Goal: Task Accomplishment & Management: Use online tool/utility

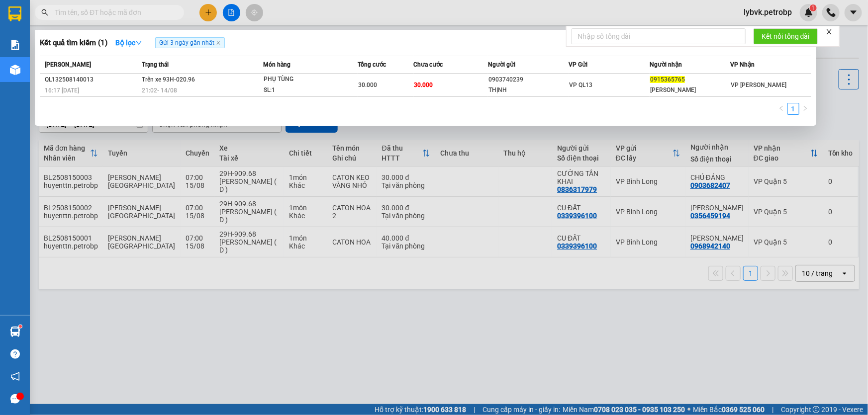
click at [159, 11] on input "text" at bounding box center [113, 12] width 117 height 11
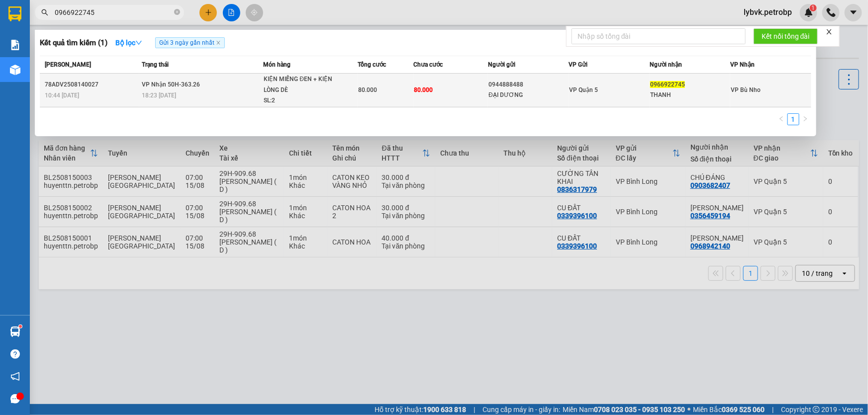
type input "0966922745"
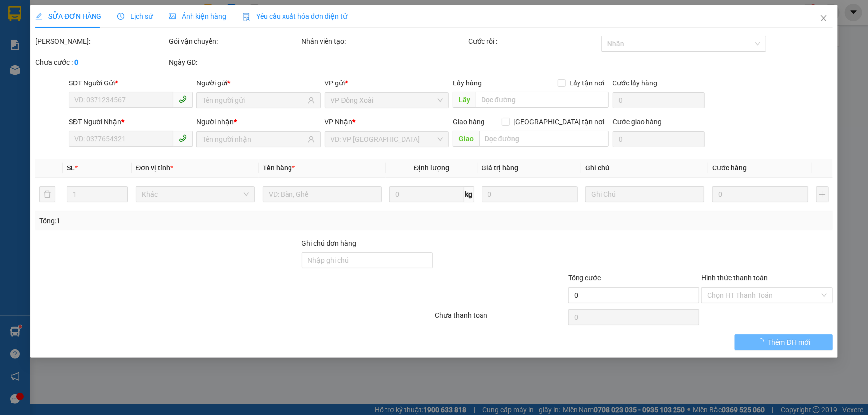
type input "0944888488"
type input "ĐẠI DƯƠNG"
type input "0966922745"
type input "THANH"
type input "80.000"
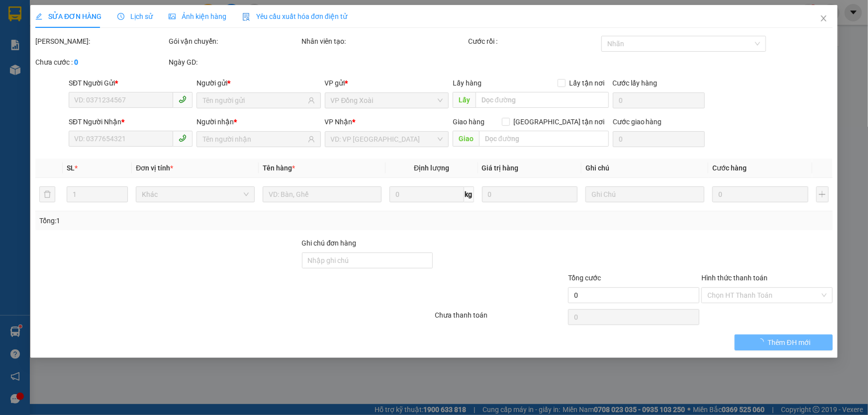
type input "80.000"
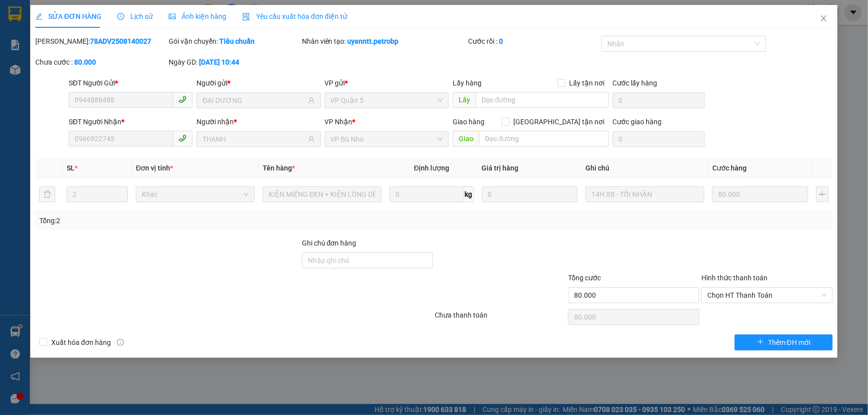
click at [124, 20] on span "Lịch sử" at bounding box center [134, 16] width 35 height 8
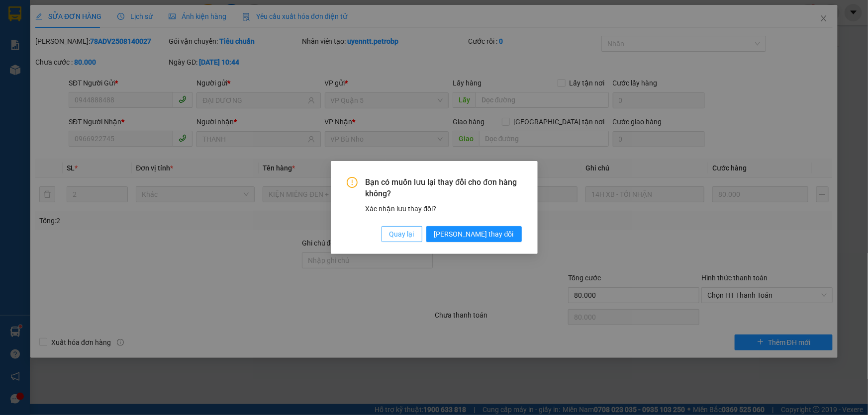
click at [415, 238] on span "Quay lại" at bounding box center [402, 234] width 25 height 11
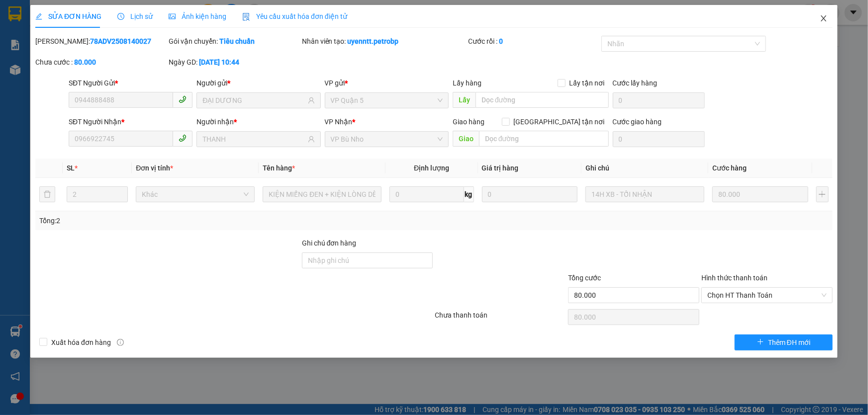
click at [825, 16] on icon "close" at bounding box center [824, 18] width 8 height 8
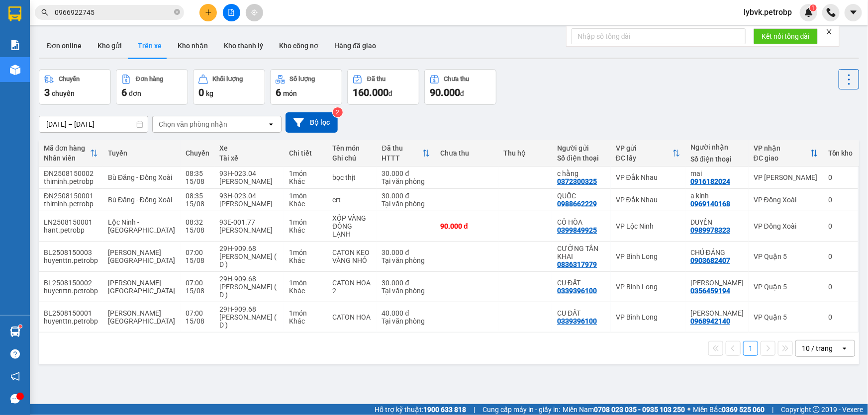
click at [139, 15] on input "0966922745" at bounding box center [113, 12] width 117 height 11
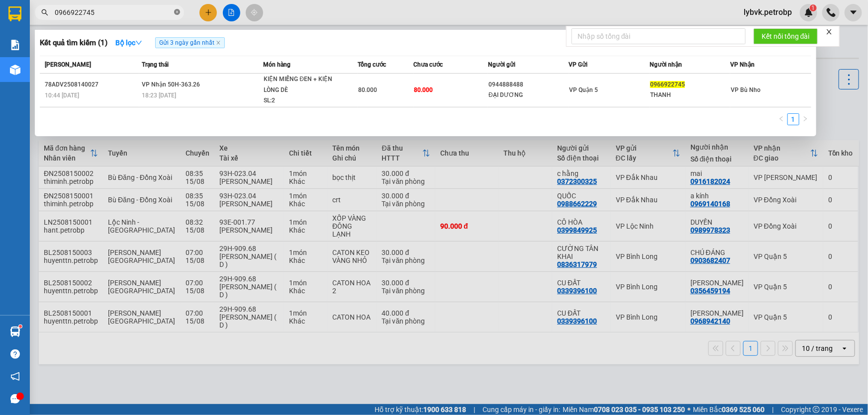
click at [178, 11] on icon "close-circle" at bounding box center [177, 12] width 6 height 6
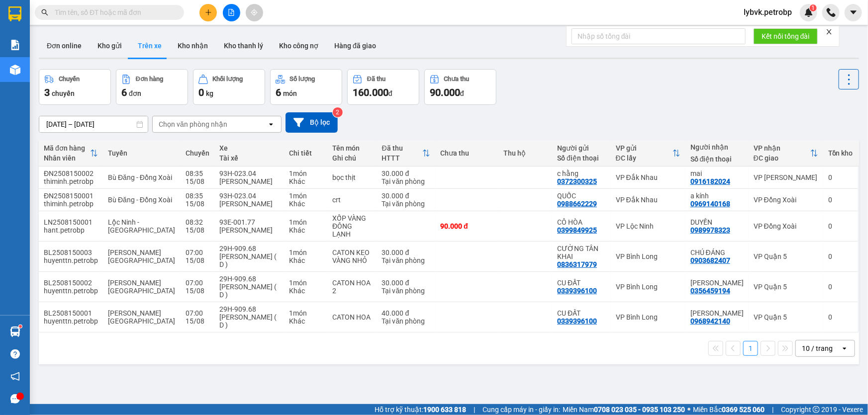
click at [153, 8] on input "text" at bounding box center [113, 12] width 117 height 11
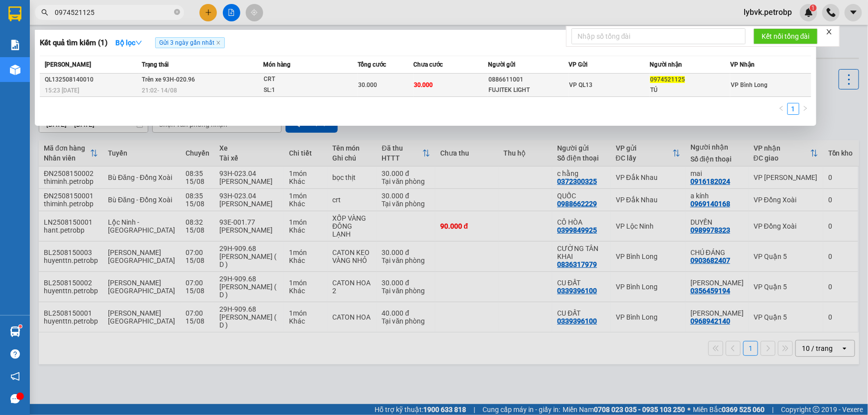
type input "0974521125"
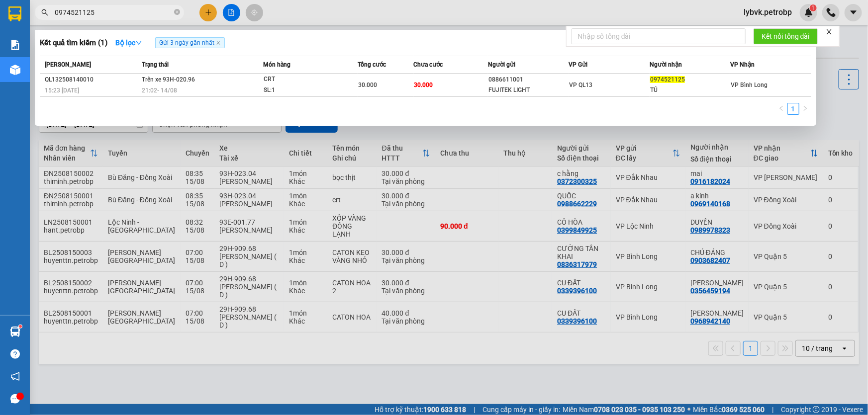
click at [270, 79] on div "CRT" at bounding box center [301, 79] width 75 height 11
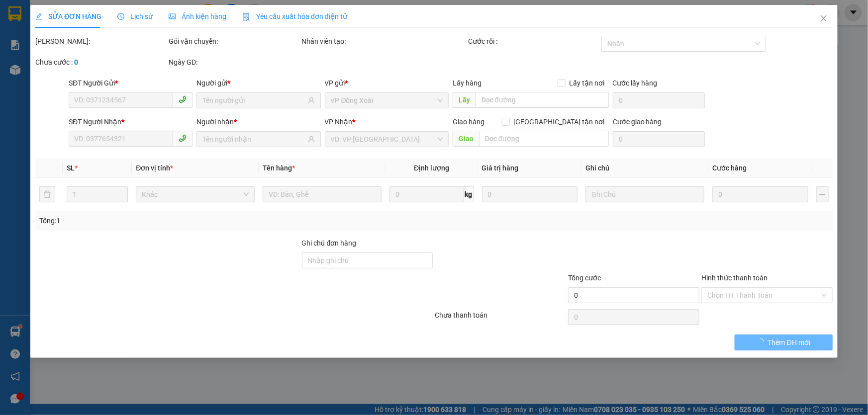
type input "0886611001"
type input "FUJITEK LIGHT"
type input "0974521125"
type input "TÚ"
type input "30.000"
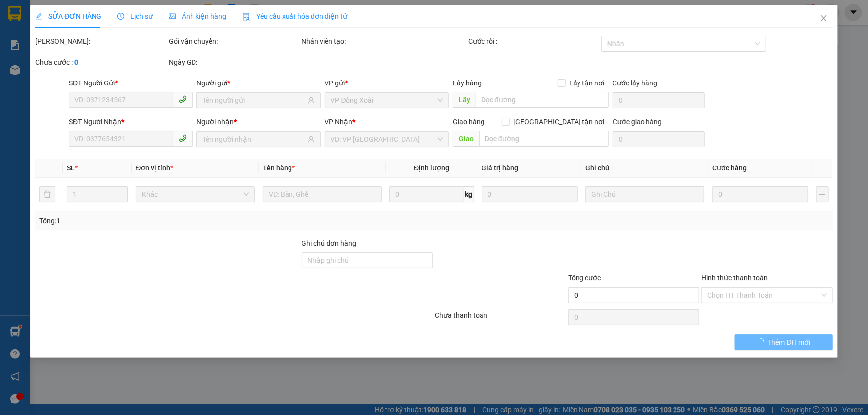
type input "30.000"
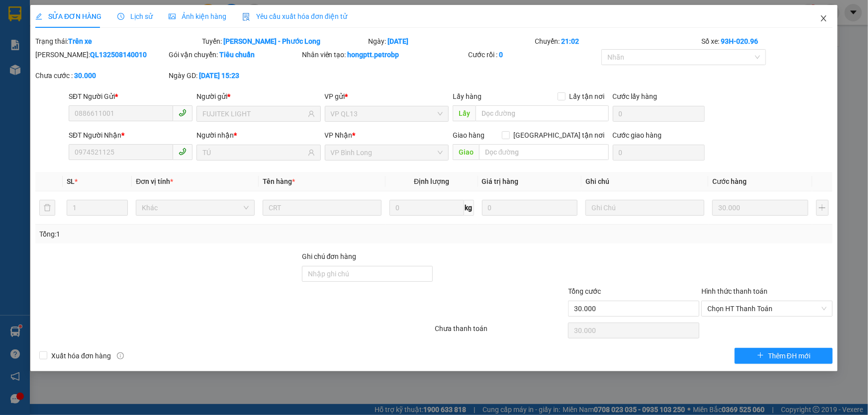
click at [826, 17] on icon "close" at bounding box center [824, 18] width 8 height 8
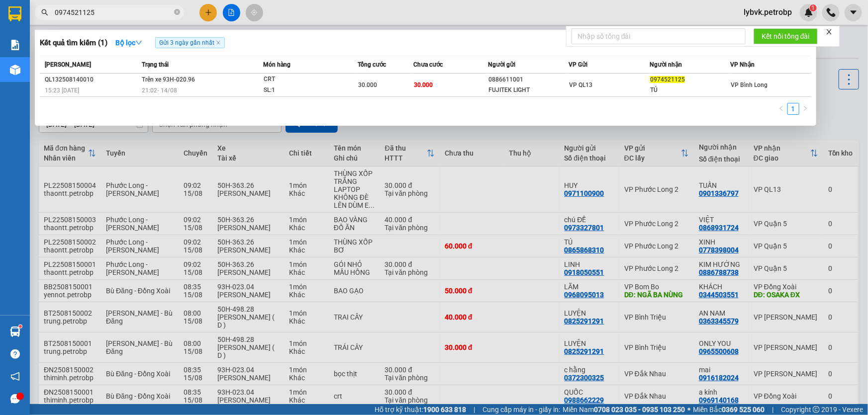
click at [129, 11] on input "0974521125" at bounding box center [113, 12] width 117 height 11
click at [177, 12] on icon "close-circle" at bounding box center [177, 12] width 6 height 6
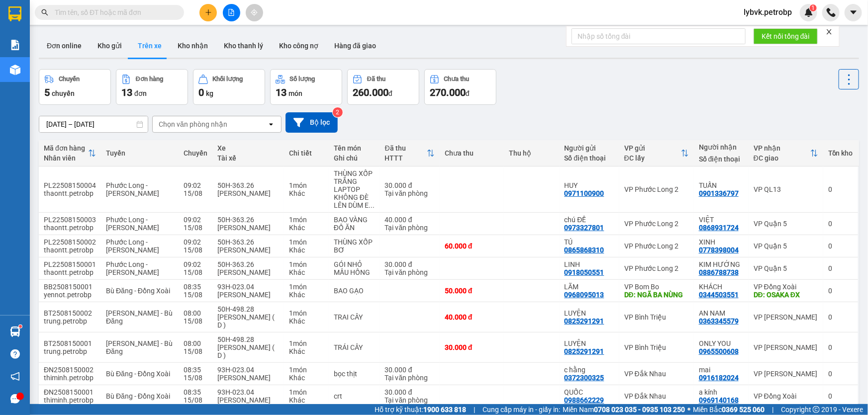
paste input "0975110649"
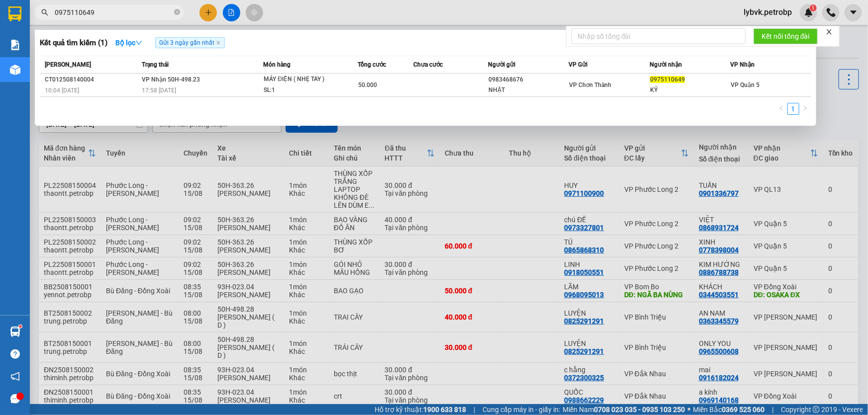
type input "0975110649"
